Goal: Task Accomplishment & Management: Manage account settings

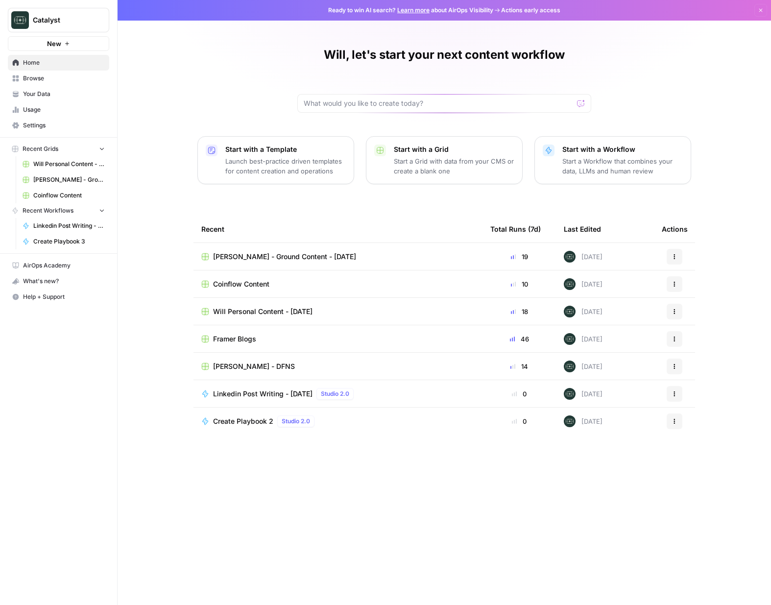
drag, startPoint x: 726, startPoint y: 50, endPoint x: 709, endPoint y: 40, distance: 20.0
click at [726, 49] on div "Will, let's start your next content workflow Start with a Template Launch best-…" at bounding box center [445, 302] width 654 height 605
click at [237, 308] on span "Will Personal Content - [DATE]" at bounding box center [262, 312] width 99 height 10
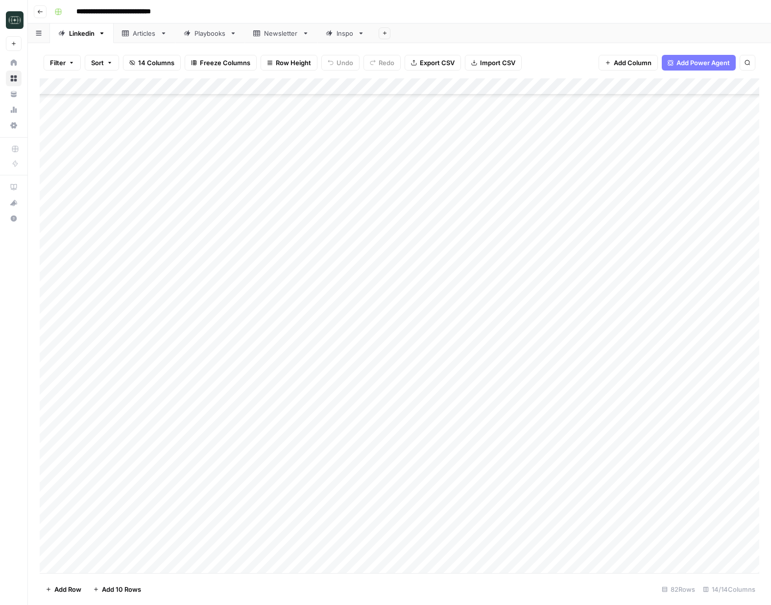
scroll to position [903, 0]
click at [297, 566] on div "Add Column" at bounding box center [400, 325] width 720 height 495
type textarea "**"
click at [684, 517] on div "Add Column" at bounding box center [400, 325] width 720 height 495
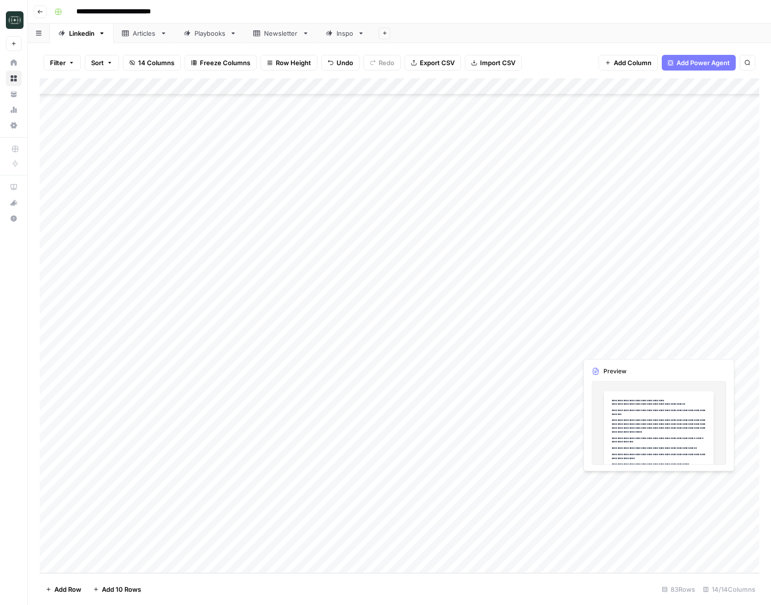
click at [686, 482] on div "Add Column" at bounding box center [400, 325] width 720 height 495
click at [707, 484] on div "Add Column" at bounding box center [400, 325] width 720 height 495
click at [707, 484] on div at bounding box center [696, 482] width 90 height 18
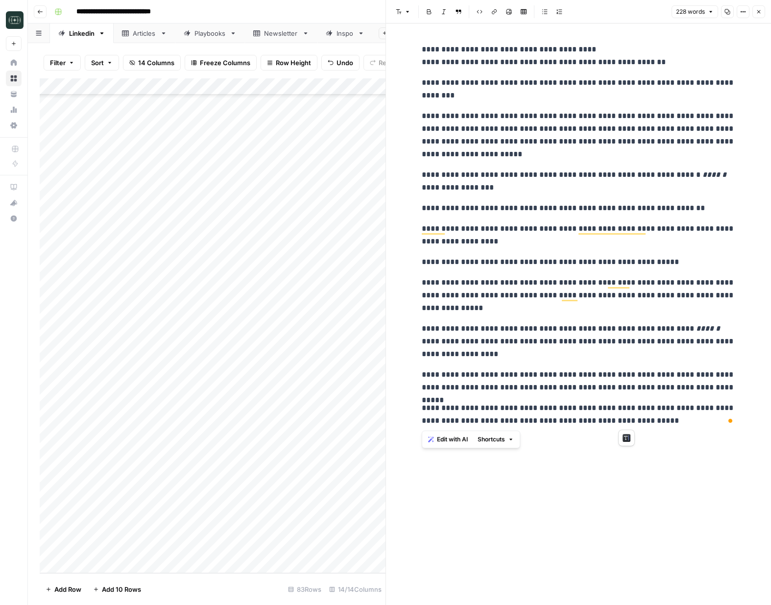
drag, startPoint x: 441, startPoint y: 69, endPoint x: 679, endPoint y: 436, distance: 437.2
click at [690, 422] on div "**********" at bounding box center [578, 235] width 325 height 392
click at [671, 447] on div "**********" at bounding box center [578, 315] width 325 height 582
click at [762, 15] on button "Close" at bounding box center [759, 11] width 13 height 13
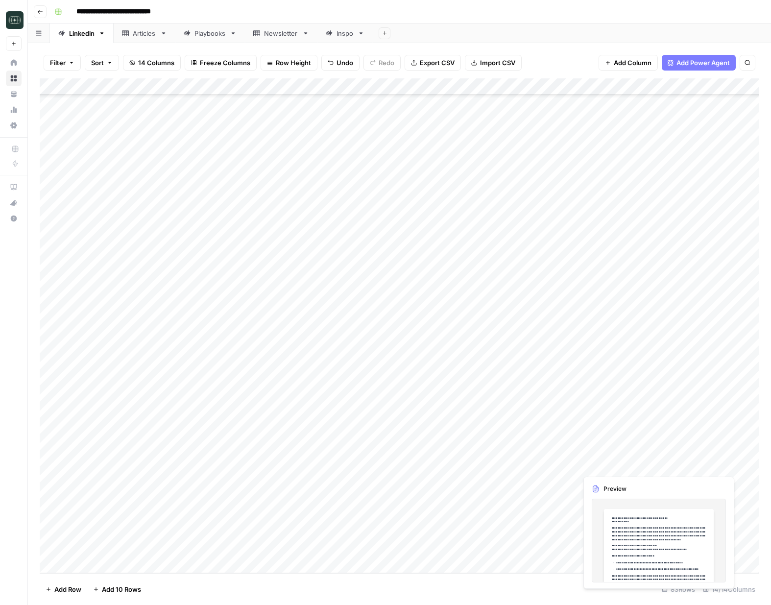
click at [680, 467] on div "Add Column" at bounding box center [400, 325] width 720 height 495
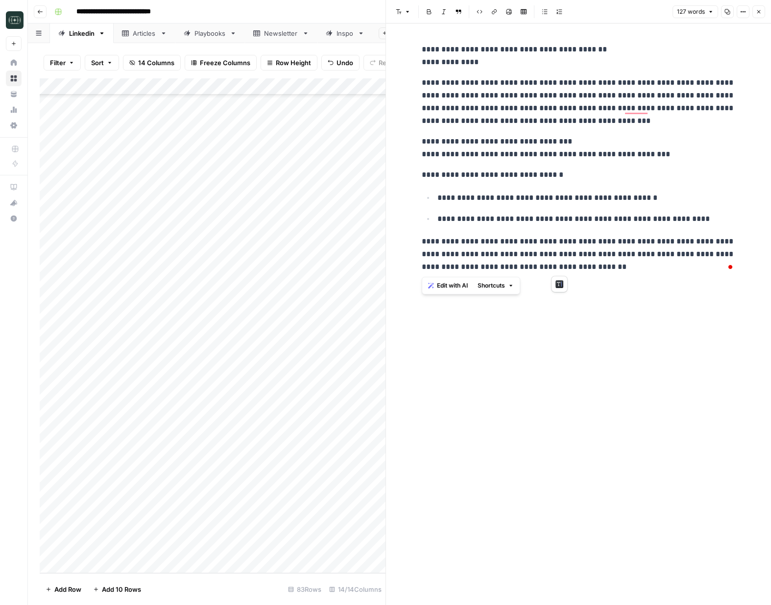
drag, startPoint x: 585, startPoint y: 267, endPoint x: 419, endPoint y: 52, distance: 271.8
click at [419, 52] on div "**********" at bounding box center [578, 158] width 325 height 238
click at [757, 7] on button "Close" at bounding box center [759, 11] width 13 height 13
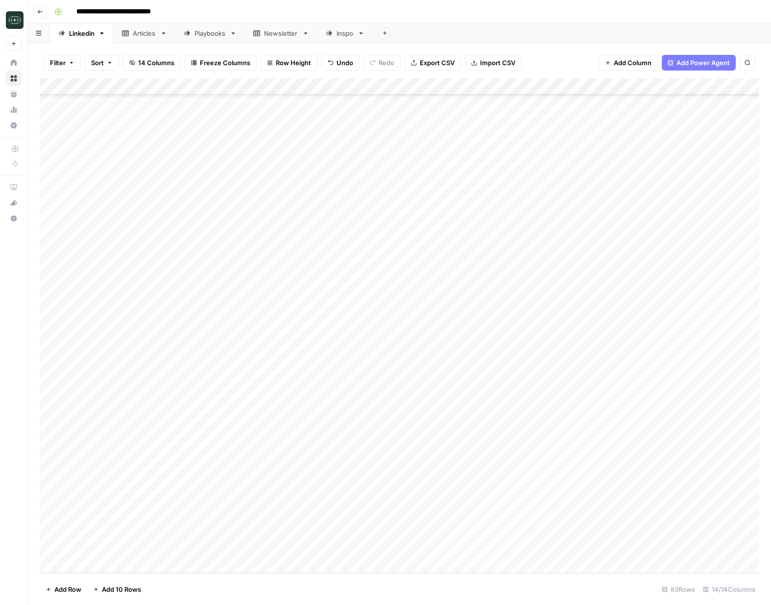
click at [297, 466] on div "Add Column" at bounding box center [400, 325] width 720 height 495
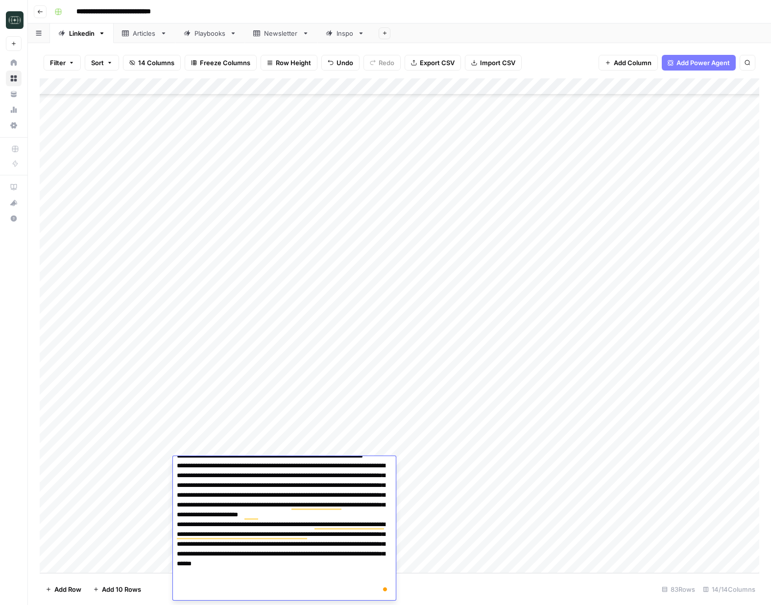
scroll to position [10, 0]
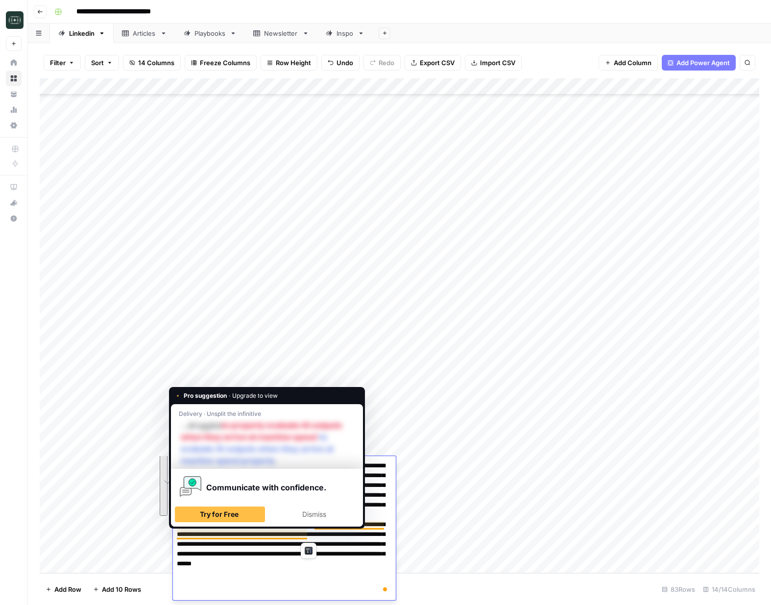
drag, startPoint x: 216, startPoint y: 478, endPoint x: 313, endPoint y: 535, distance: 112.7
click at [314, 535] on textarea "**********" at bounding box center [284, 524] width 223 height 151
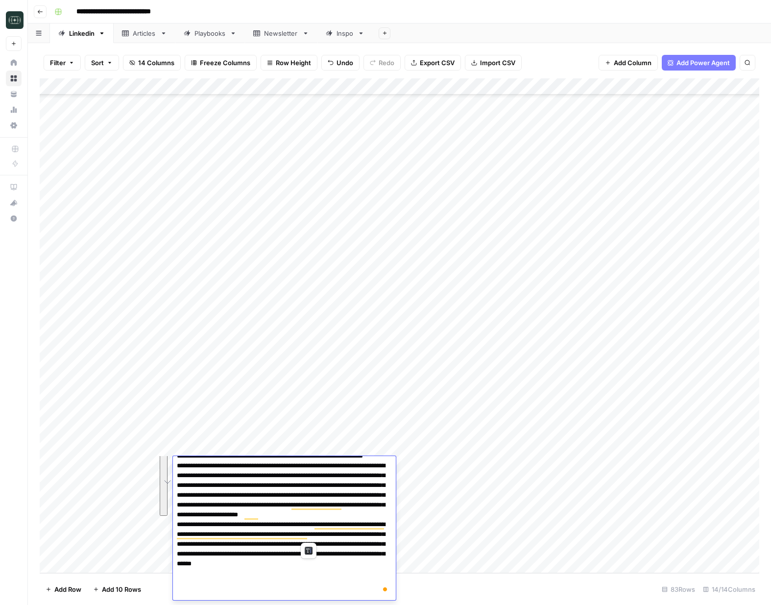
drag, startPoint x: 459, startPoint y: 592, endPoint x: 390, endPoint y: 580, distance: 70.2
click at [459, 592] on footer "Add Row Add 10 Rows 83 Rows 14/14 Columns" at bounding box center [400, 589] width 720 height 32
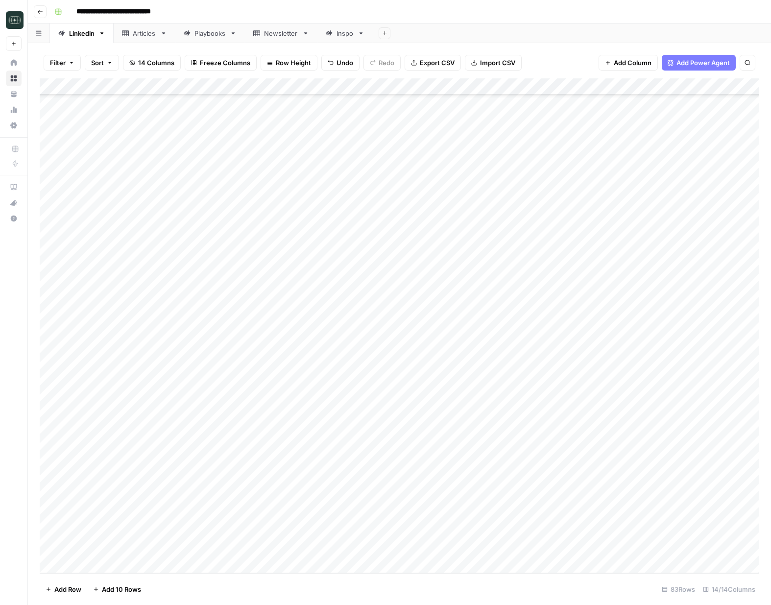
click at [252, 543] on div "Add Column" at bounding box center [400, 325] width 720 height 495
click at [253, 546] on div "Add Column" at bounding box center [400, 325] width 720 height 495
type textarea "**********"
click at [417, 547] on div "Add Column" at bounding box center [400, 325] width 720 height 495
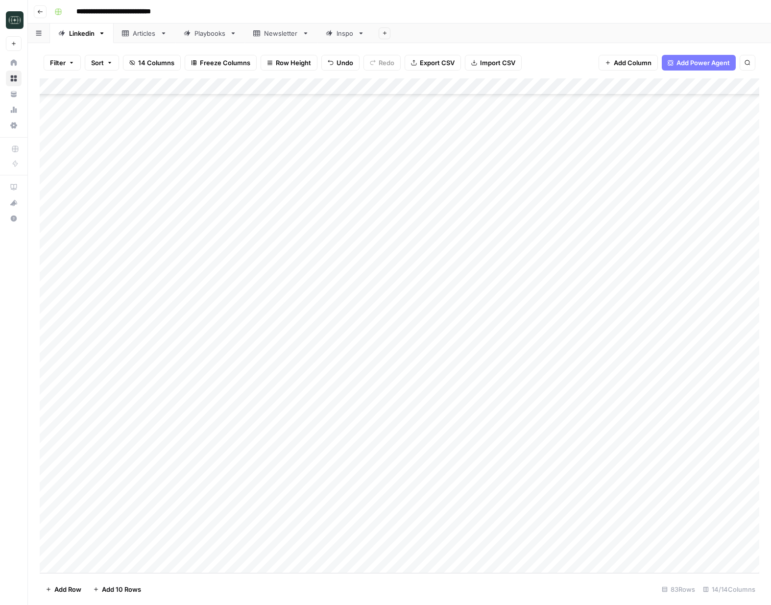
click at [417, 547] on div "Add Column" at bounding box center [400, 325] width 720 height 495
click at [430, 551] on input "text" at bounding box center [449, 552] width 85 height 9
type input "viral"
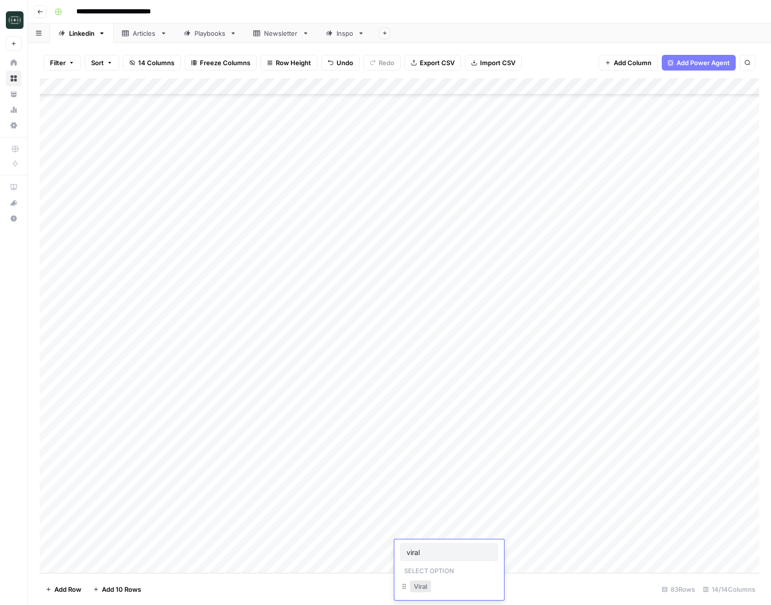
drag, startPoint x: 417, startPoint y: 583, endPoint x: 423, endPoint y: 579, distance: 7.5
click at [417, 583] on button "Viral" at bounding box center [420, 587] width 21 height 12
click at [514, 548] on div "Add Column" at bounding box center [400, 325] width 720 height 495
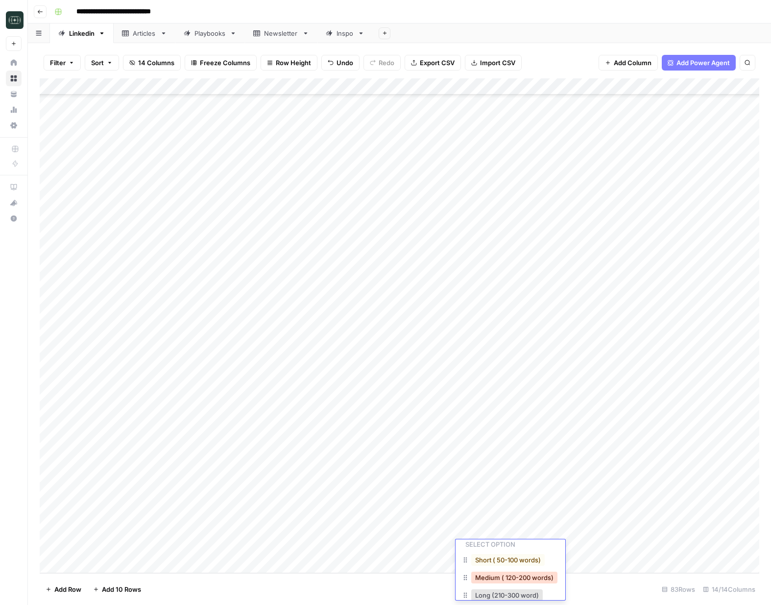
drag, startPoint x: 512, startPoint y: 580, endPoint x: 555, endPoint y: 564, distance: 45.3
click at [513, 580] on button "Medium ( 120-200 words)" at bounding box center [514, 578] width 86 height 12
click at [586, 549] on div "Add Column" at bounding box center [400, 325] width 720 height 495
click at [679, 545] on div "Add Column" at bounding box center [400, 325] width 720 height 495
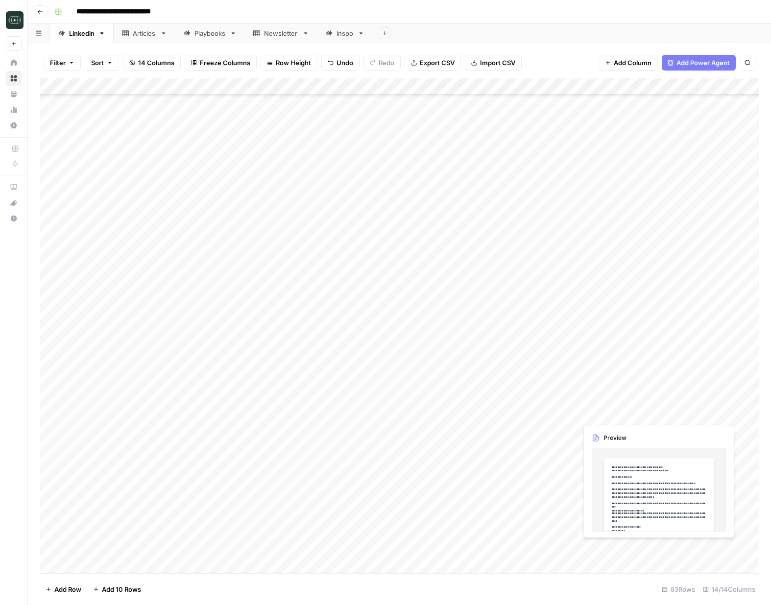
click at [679, 545] on div "Add Column" at bounding box center [400, 325] width 720 height 495
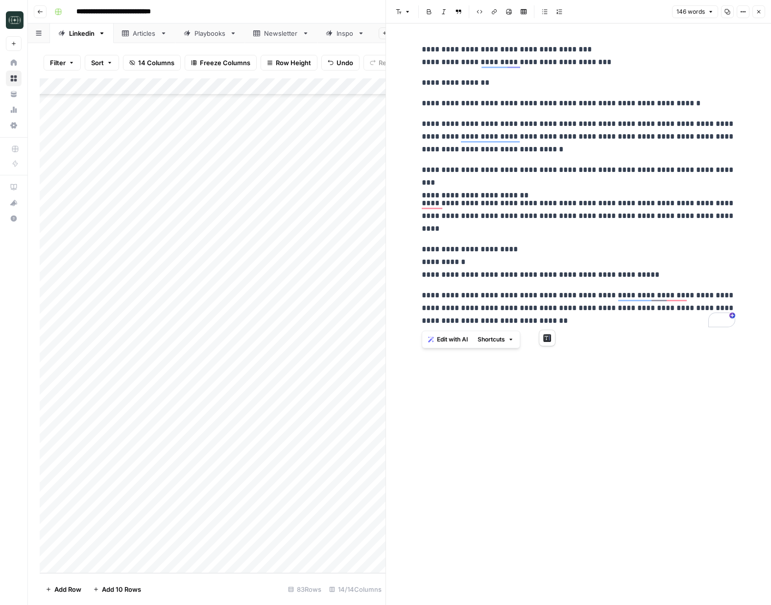
drag, startPoint x: 422, startPoint y: 49, endPoint x: 649, endPoint y: 344, distance: 371.7
click at [650, 344] on div "**********" at bounding box center [578, 315] width 325 height 582
copy div "**********"
click at [757, 13] on icon "button" at bounding box center [759, 12] width 6 height 6
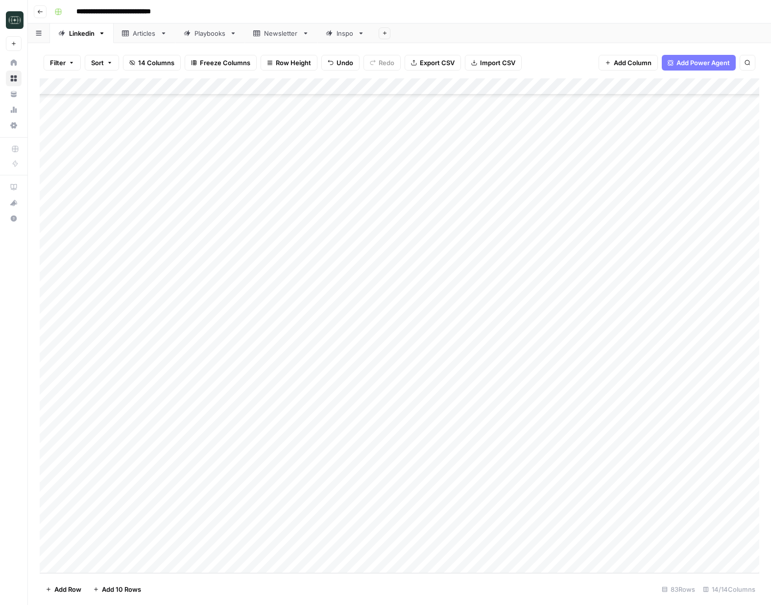
click at [349, 563] on div "Add Column" at bounding box center [400, 325] width 720 height 495
type textarea "**********"
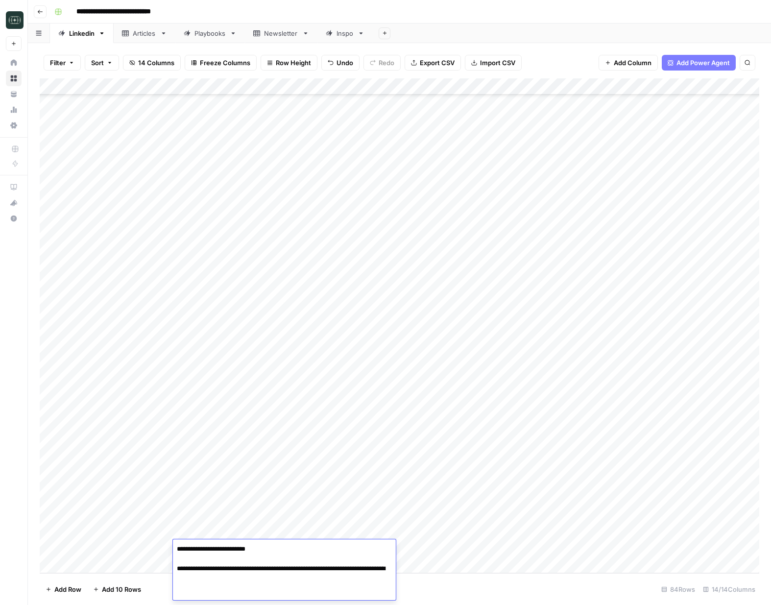
scroll to position [31, 0]
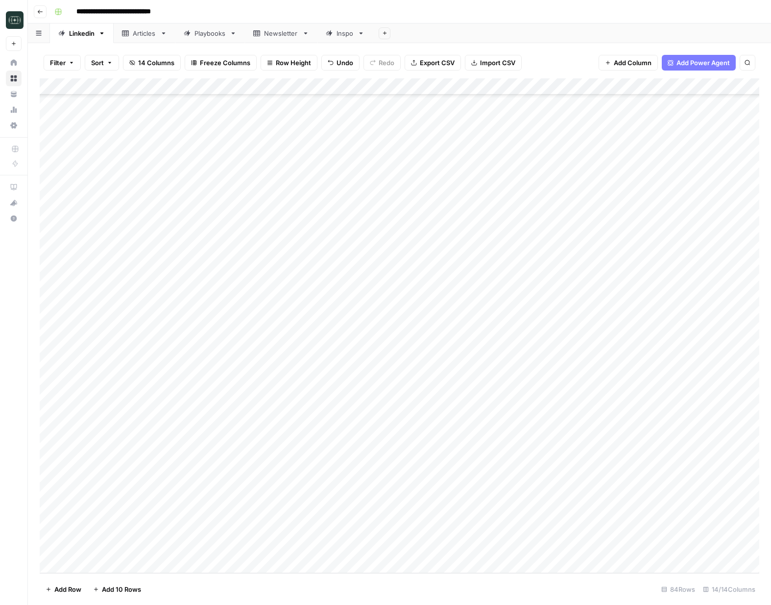
click at [428, 548] on div "Add Column" at bounding box center [400, 325] width 720 height 495
click at [326, 555] on div "Add Column" at bounding box center [400, 325] width 720 height 495
drag, startPoint x: 394, startPoint y: 544, endPoint x: 403, endPoint y: 547, distance: 9.6
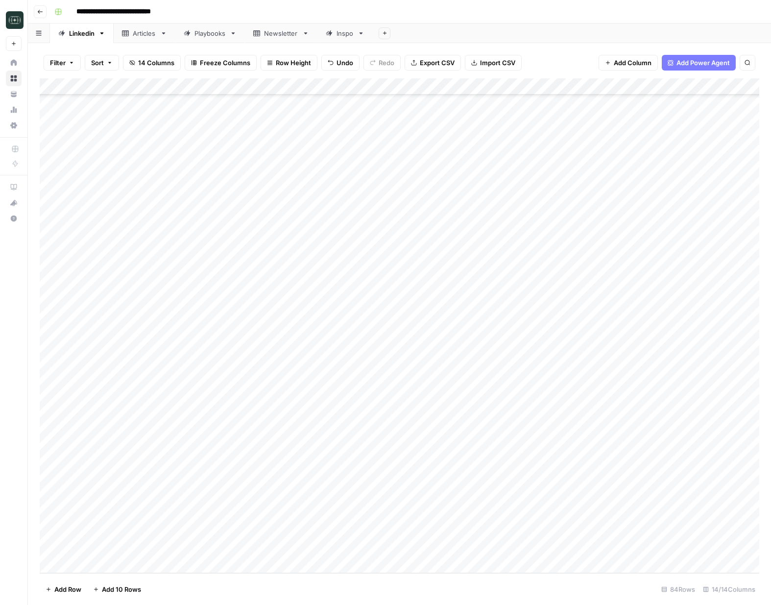
click at [395, 544] on div "Add Column" at bounding box center [400, 325] width 720 height 495
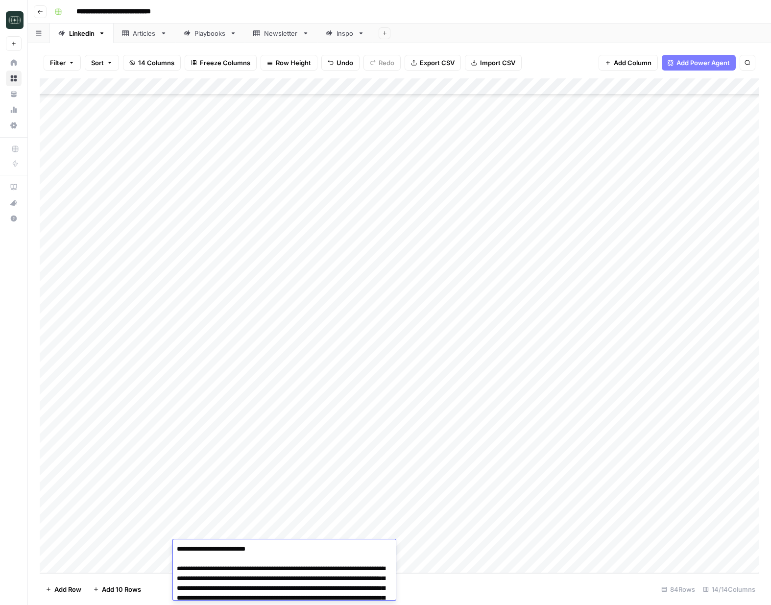
scroll to position [34, 0]
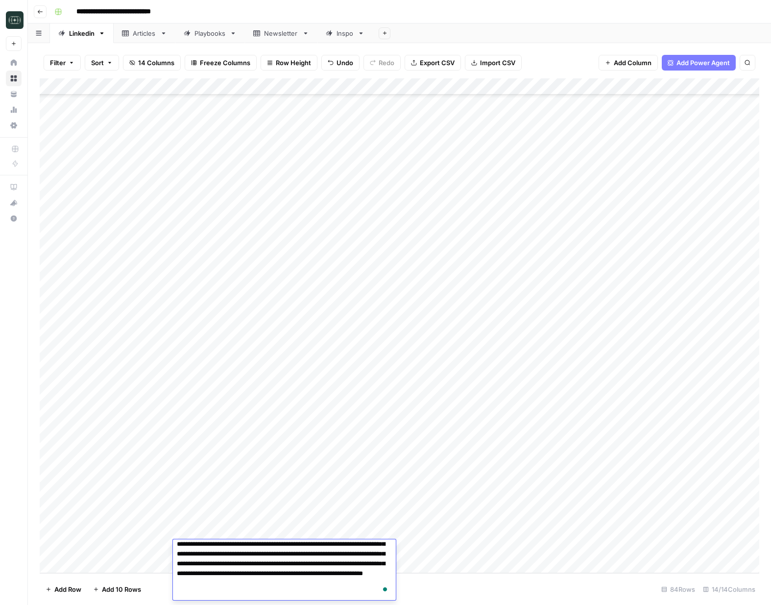
click at [414, 548] on div "Add Column" at bounding box center [400, 325] width 720 height 495
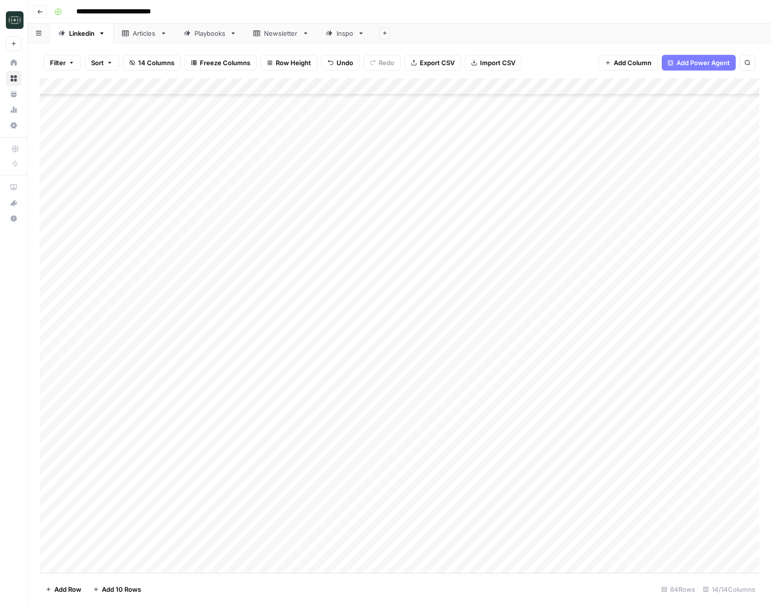
click at [414, 548] on div "Add Column" at bounding box center [400, 325] width 720 height 495
drag, startPoint x: 427, startPoint y: 570, endPoint x: 463, endPoint y: 547, distance: 42.5
click at [427, 570] on button "News" at bounding box center [422, 569] width 25 height 12
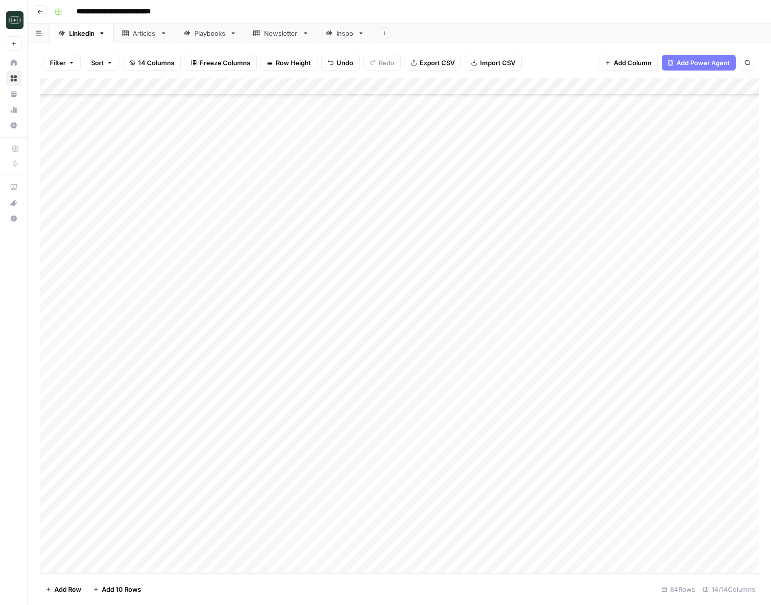
click at [483, 544] on div "Add Column" at bounding box center [400, 325] width 720 height 495
click at [492, 558] on button "Short ( 50-100 words)" at bounding box center [507, 555] width 73 height 12
click at [495, 551] on div "Add Column" at bounding box center [400, 325] width 720 height 495
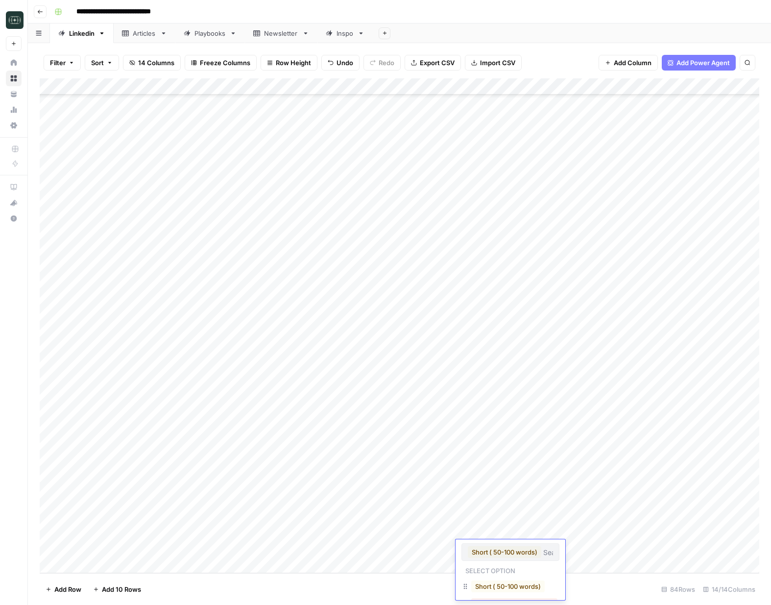
scroll to position [20, 0]
drag, startPoint x: 492, startPoint y: 584, endPoint x: 561, endPoint y: 566, distance: 71.3
click at [493, 584] on button "Medium ( 120-200 words)" at bounding box center [514, 584] width 86 height 12
click at [620, 543] on div "Add Column" at bounding box center [400, 325] width 720 height 495
click at [618, 548] on div "Add Column" at bounding box center [400, 325] width 720 height 495
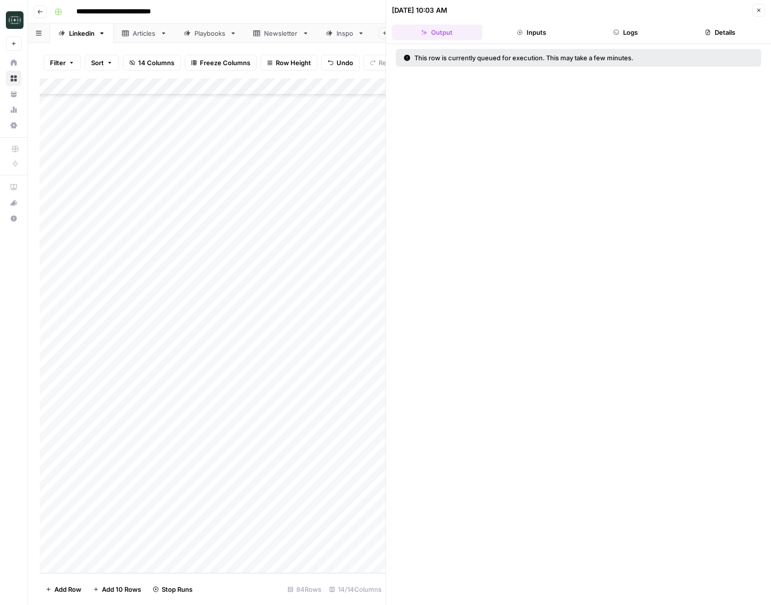
click at [758, 5] on button "Close" at bounding box center [759, 10] width 13 height 13
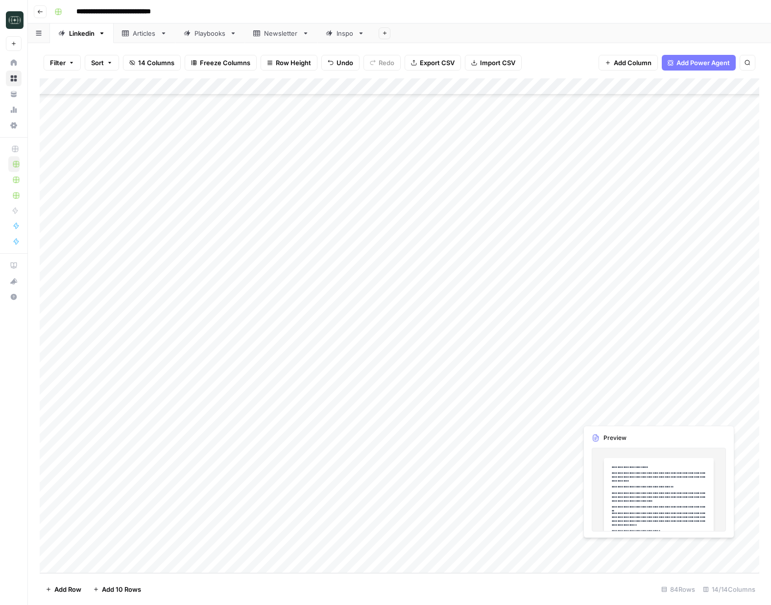
click at [693, 550] on div "Add Column" at bounding box center [400, 325] width 720 height 495
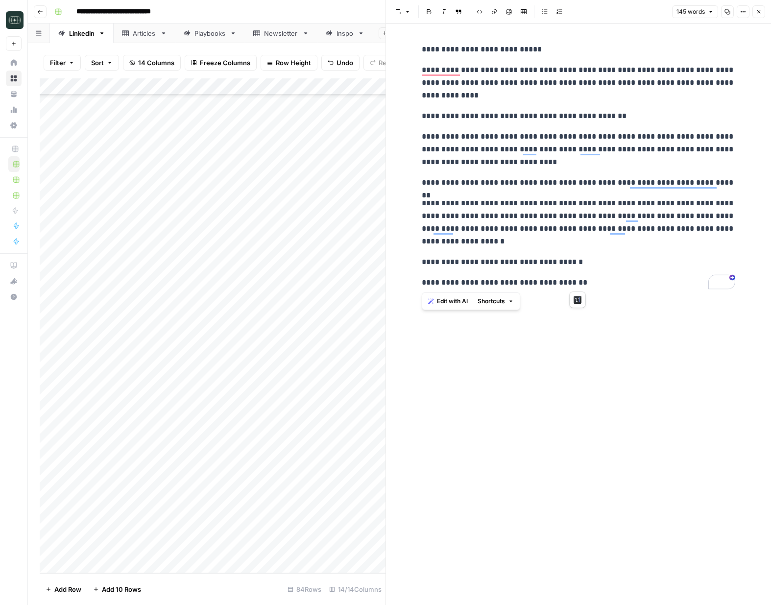
drag, startPoint x: 581, startPoint y: 286, endPoint x: 388, endPoint y: 51, distance: 304.6
click at [388, 51] on div "**********" at bounding box center [579, 302] width 386 height 605
click at [628, 74] on p "**********" at bounding box center [579, 83] width 314 height 38
click at [761, 17] on button "Close" at bounding box center [759, 11] width 13 height 13
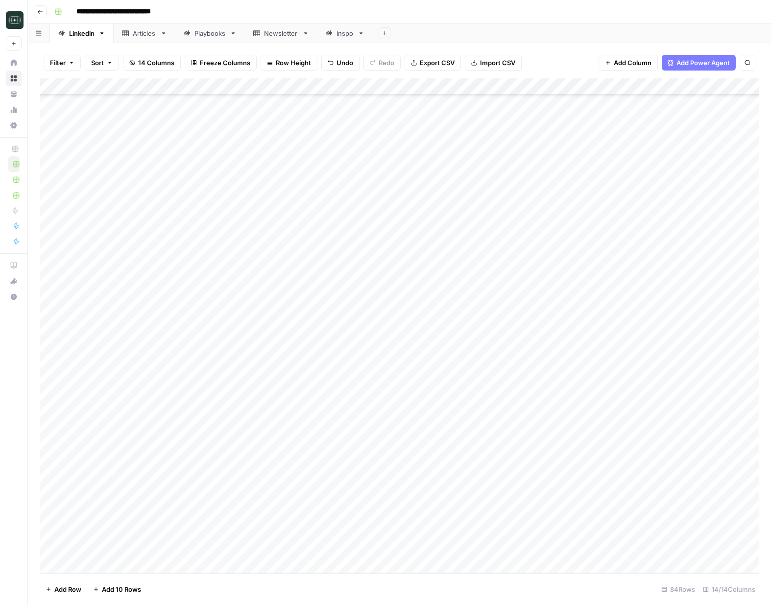
click at [42, 14] on button "Go back" at bounding box center [40, 11] width 13 height 13
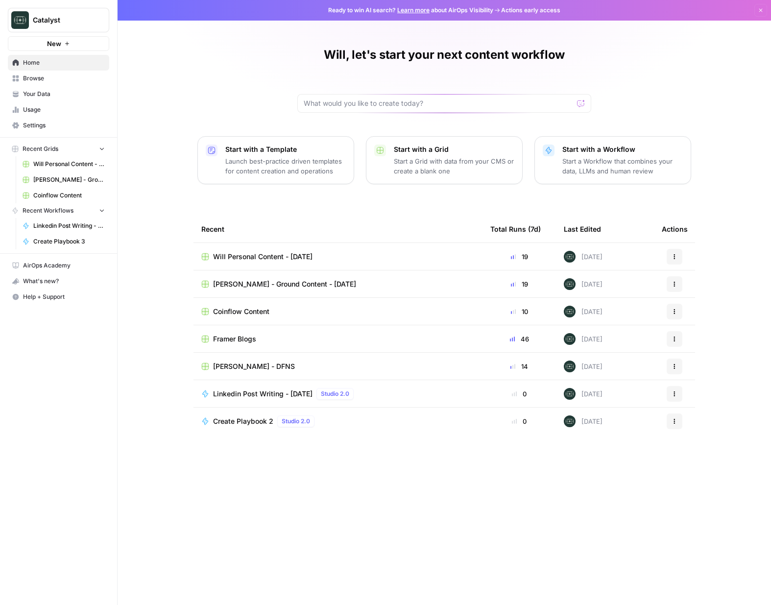
click at [175, 135] on div "Will, let's start your next content workflow Start with a Template Launch best-…" at bounding box center [445, 302] width 654 height 605
drag, startPoint x: 183, startPoint y: 128, endPoint x: 386, endPoint y: 200, distance: 215.2
click at [386, 200] on div "Will, let's start your next content workflow Start with a Template Launch best-…" at bounding box center [445, 302] width 654 height 605
click at [52, 94] on span "Your Data" at bounding box center [64, 94] width 82 height 9
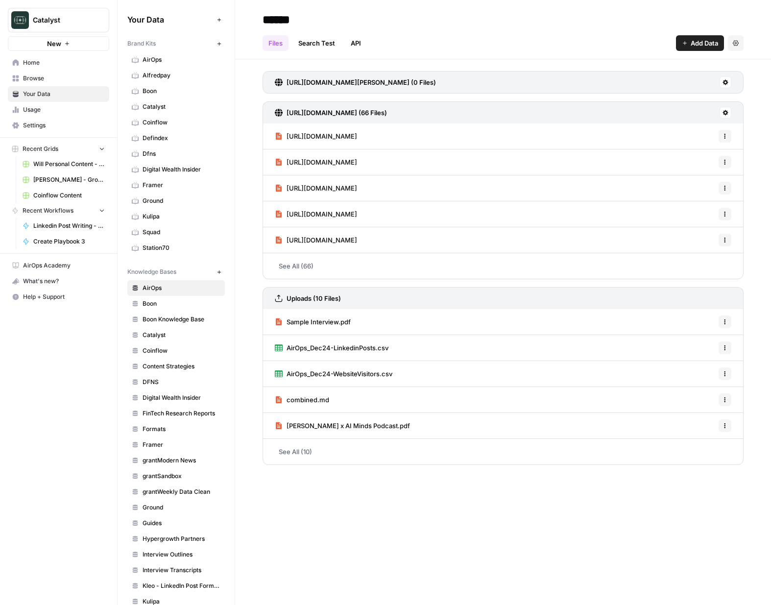
click at [188, 173] on span "Digital Wealth Insider" at bounding box center [182, 169] width 78 height 9
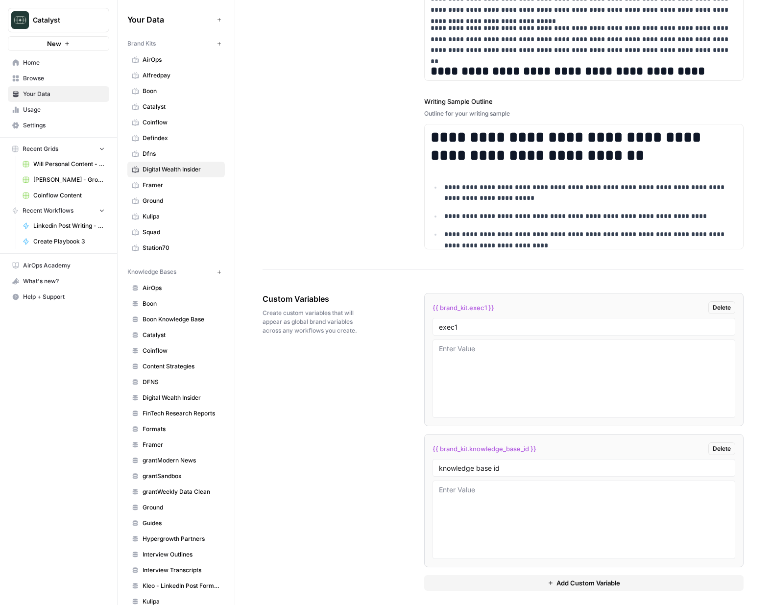
scroll to position [1329, 0]
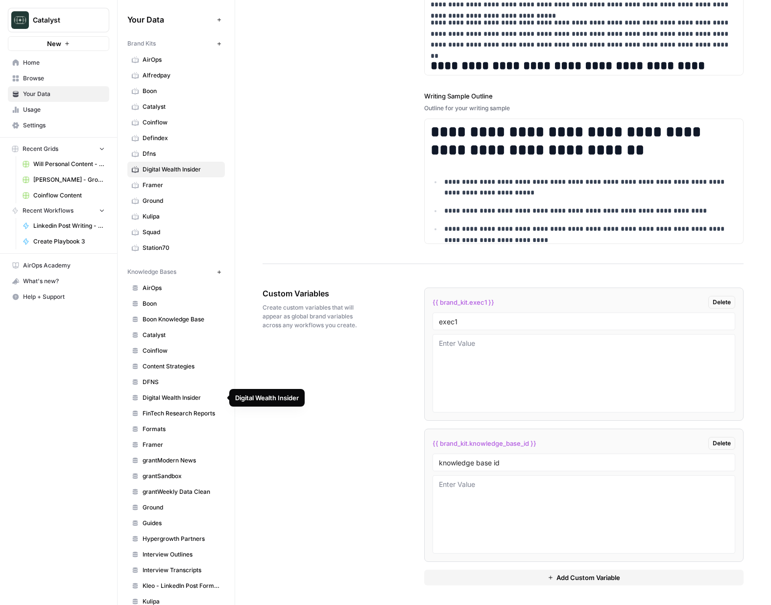
click at [172, 399] on span "Digital Wealth Insider" at bounding box center [182, 397] width 78 height 9
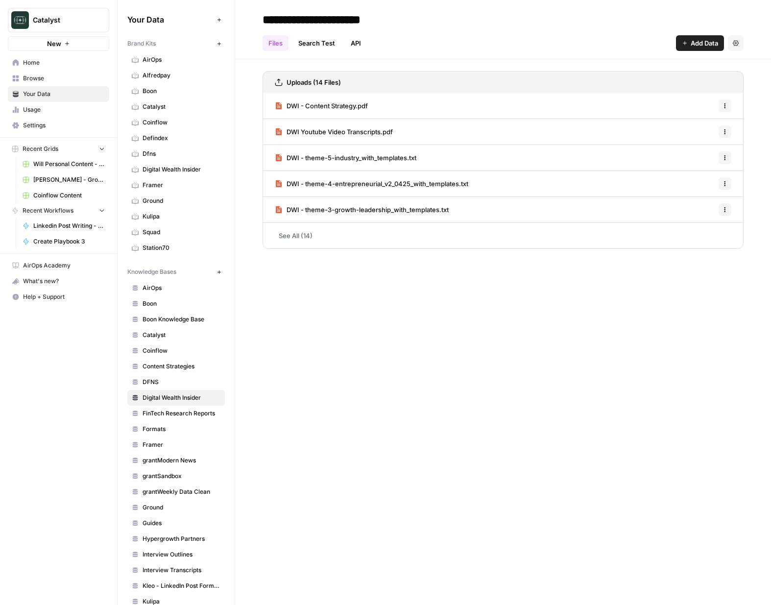
click at [420, 388] on div "**********" at bounding box center [503, 302] width 536 height 605
click at [166, 172] on span "Digital Wealth Insider" at bounding box center [182, 169] width 78 height 9
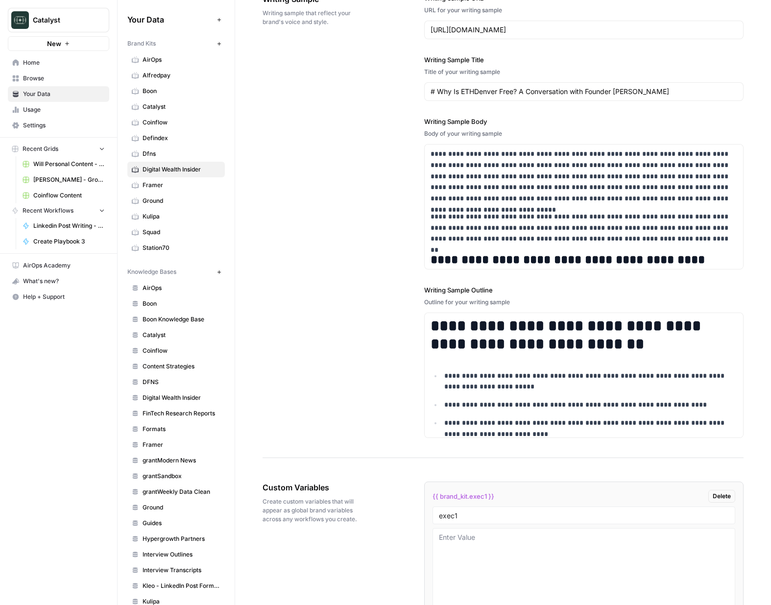
scroll to position [1329, 0]
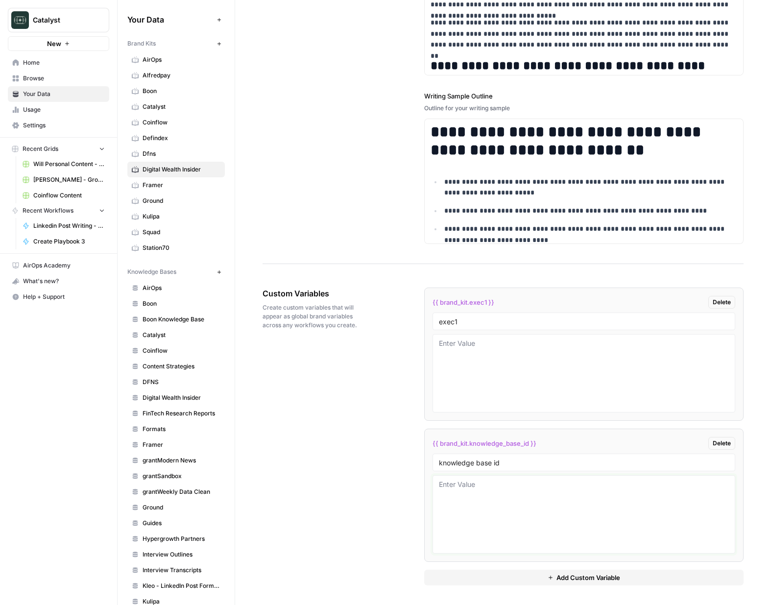
click at [463, 495] on textarea at bounding box center [584, 515] width 291 height 70
paste textarea "11464"
type textarea "11464"
click at [382, 464] on div "Custom Variables Create custom variables that will appear as global brand varia…" at bounding box center [503, 436] width 481 height 337
click at [371, 348] on div "Custom Variables Create custom variables that will appear as global brand varia…" at bounding box center [503, 436] width 481 height 337
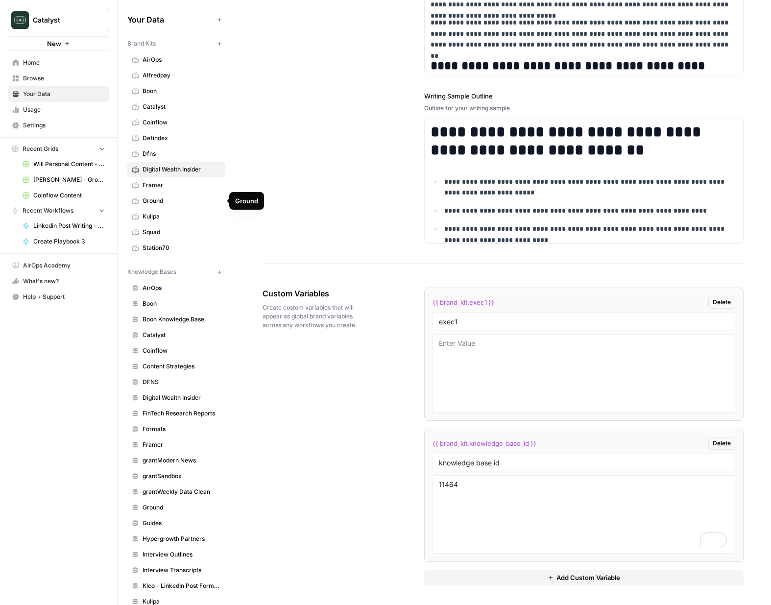
click at [161, 230] on span "Squad" at bounding box center [182, 232] width 78 height 9
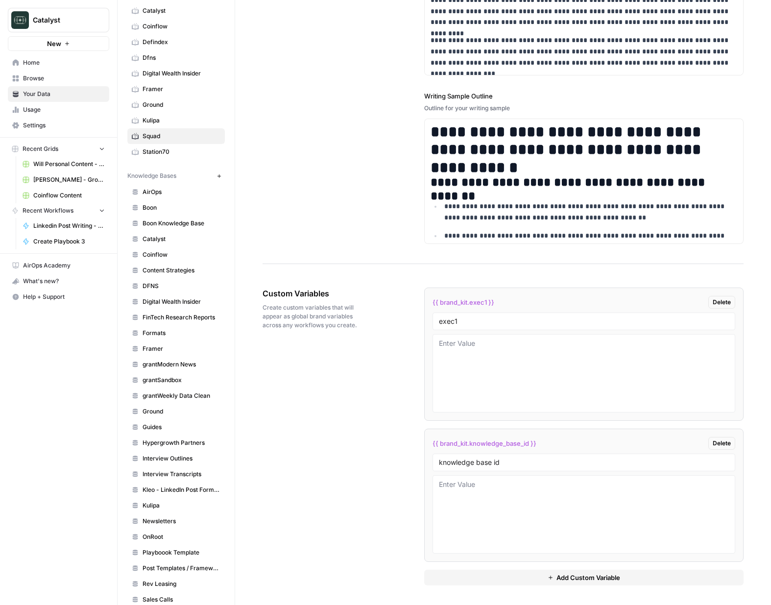
scroll to position [189, 0]
